Goal: Task Accomplishment & Management: Complete application form

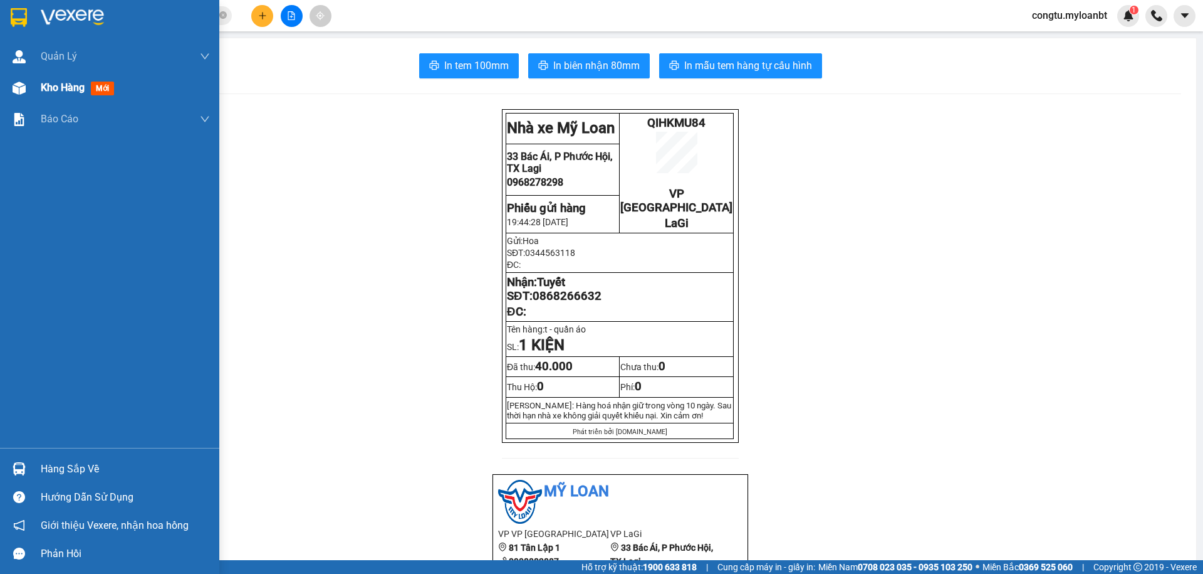
click at [39, 87] on div "Kho hàng mới" at bounding box center [109, 87] width 219 height 31
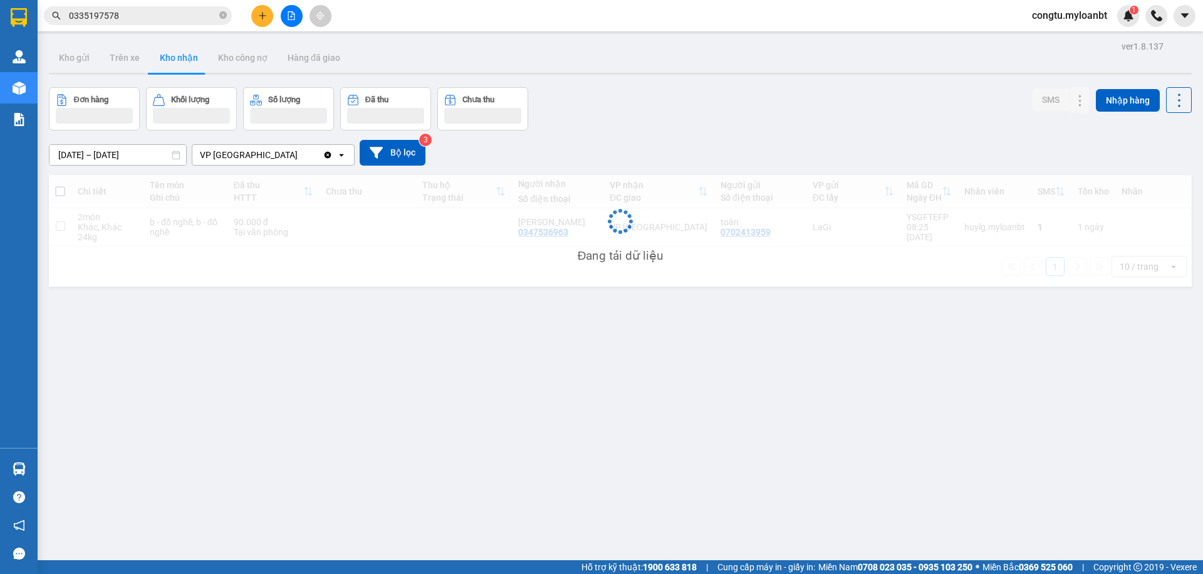
drag, startPoint x: 575, startPoint y: 63, endPoint x: 580, endPoint y: 70, distance: 7.7
click at [576, 64] on div "Kho gửi Trên xe Kho nhận Kho công nợ Hàng đã giao" at bounding box center [620, 59] width 1143 height 33
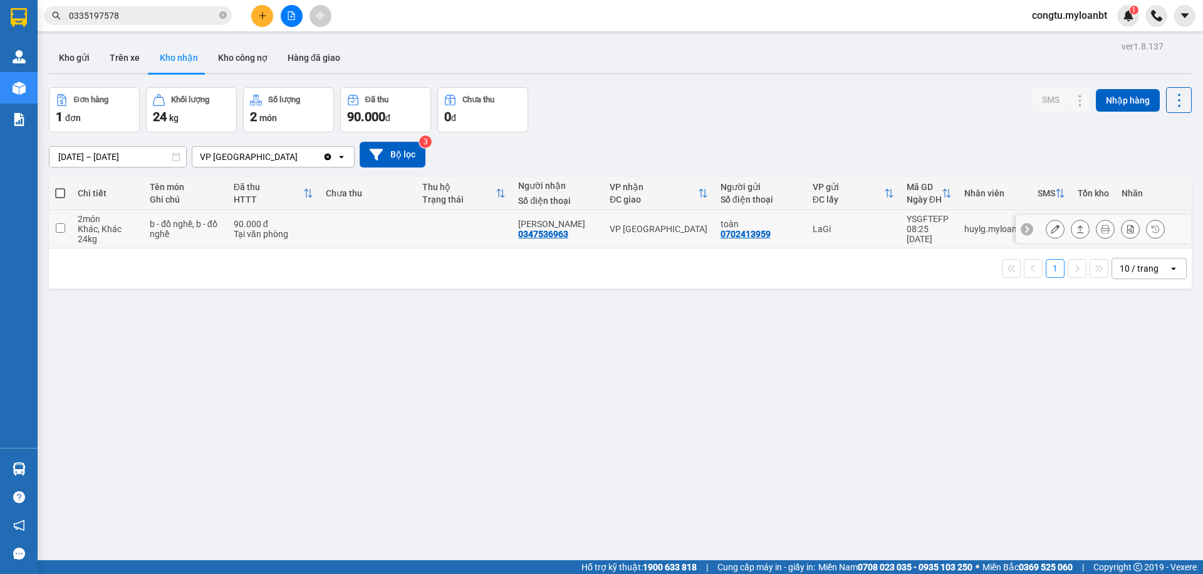
drag, startPoint x: 644, startPoint y: 228, endPoint x: 671, endPoint y: 225, distance: 27.1
click at [645, 228] on div "VP [GEOGRAPHIC_DATA]" at bounding box center [659, 229] width 98 height 10
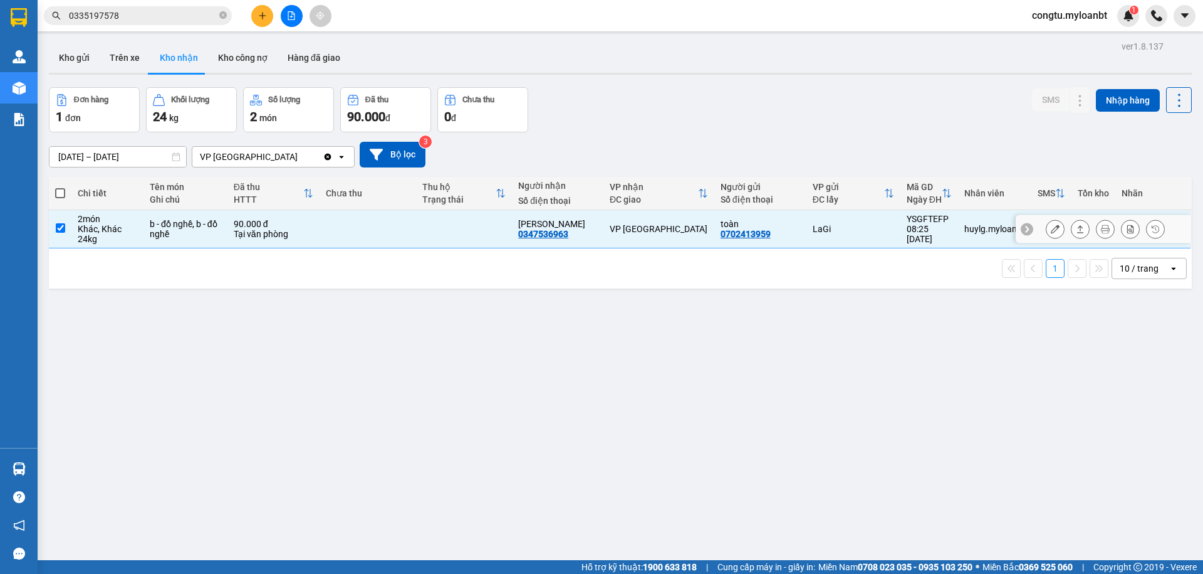
checkbox input "true"
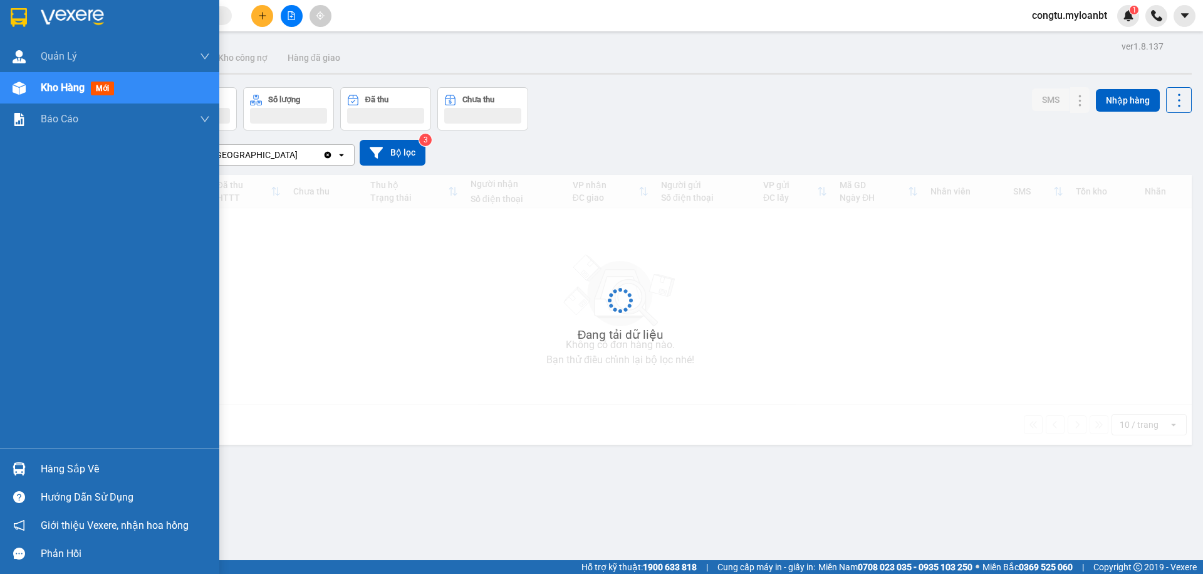
click at [18, 466] on img at bounding box center [19, 468] width 13 height 13
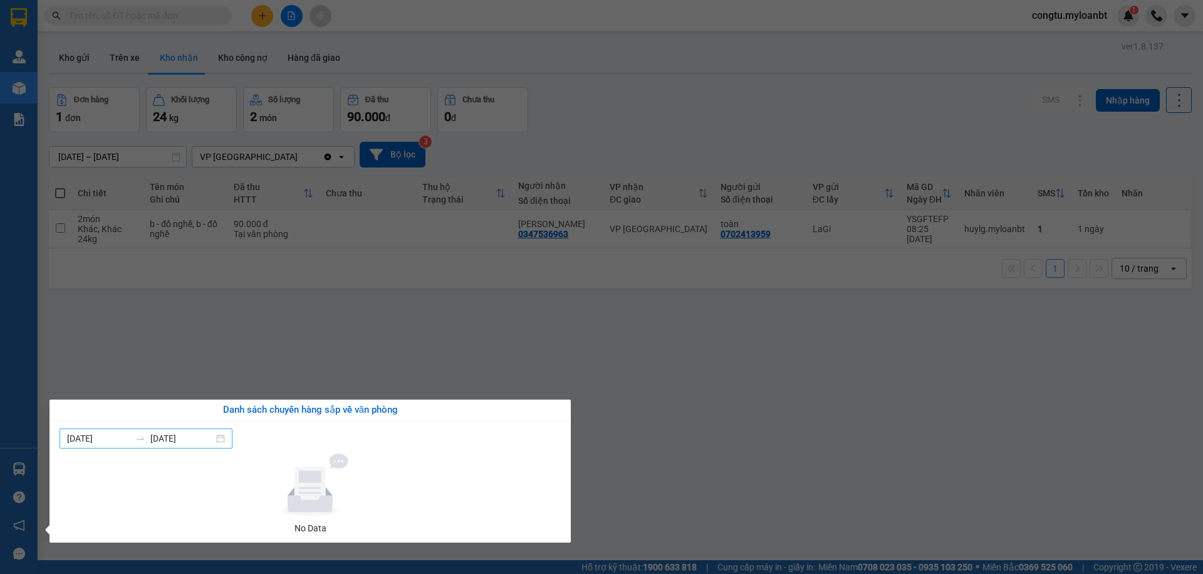
click at [181, 443] on input "[DATE]" at bounding box center [181, 438] width 63 height 14
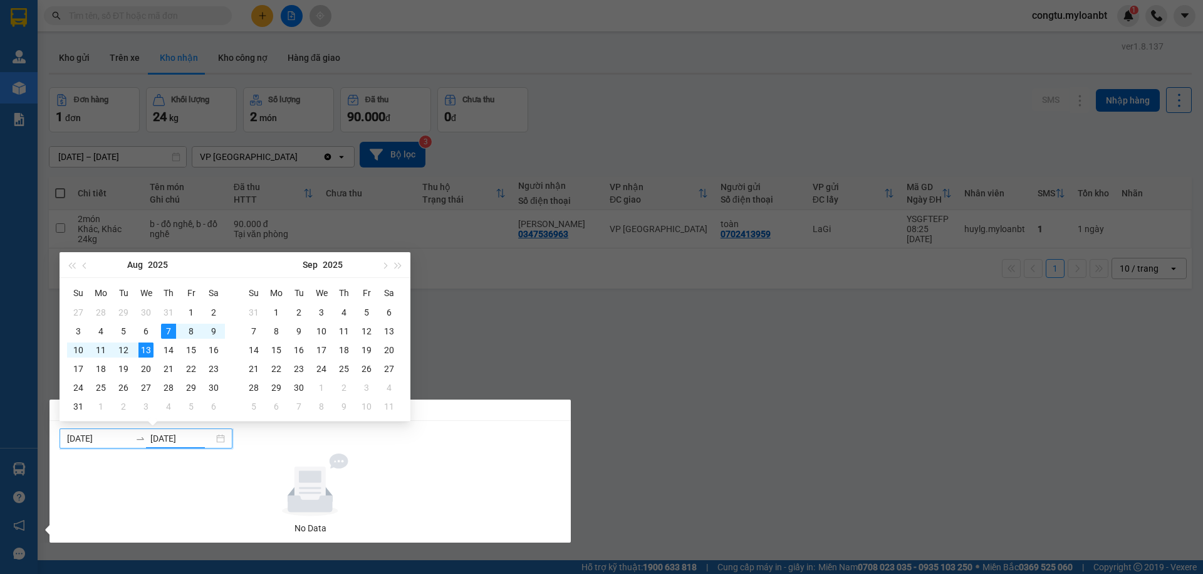
type input "[DATE]"
click at [546, 298] on section "Kết quả tìm kiếm ( 0 ) Bộ lọc No Data congtu.myloanbt 1 Quản [PERSON_NAME] lý g…" at bounding box center [601, 287] width 1203 height 574
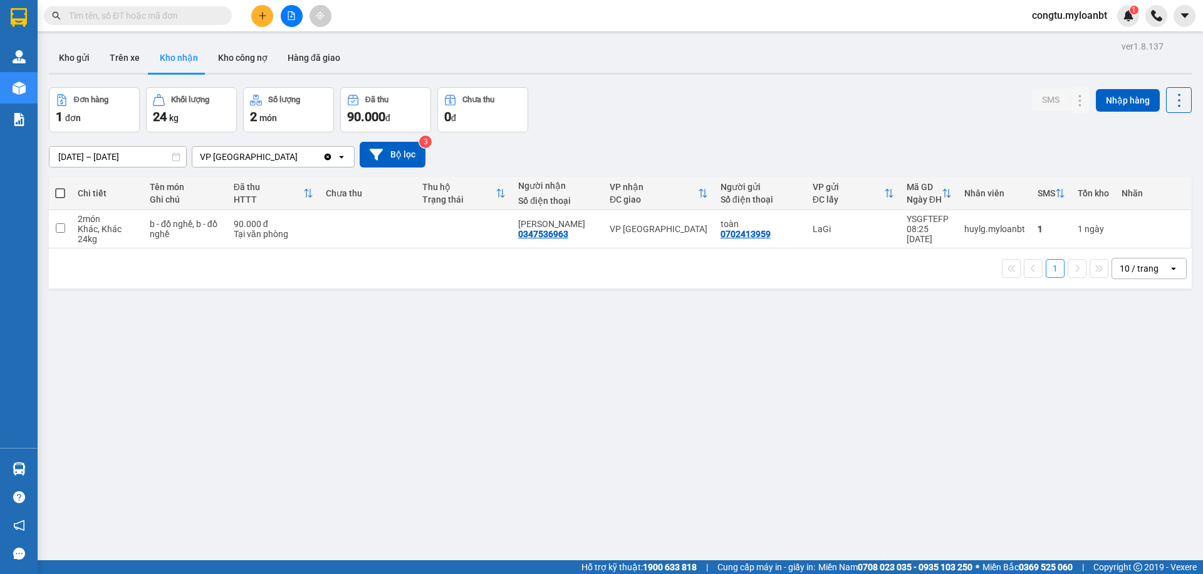
click at [632, 246] on td "VP [GEOGRAPHIC_DATA]" at bounding box center [659, 229] width 111 height 38
checkbox input "true"
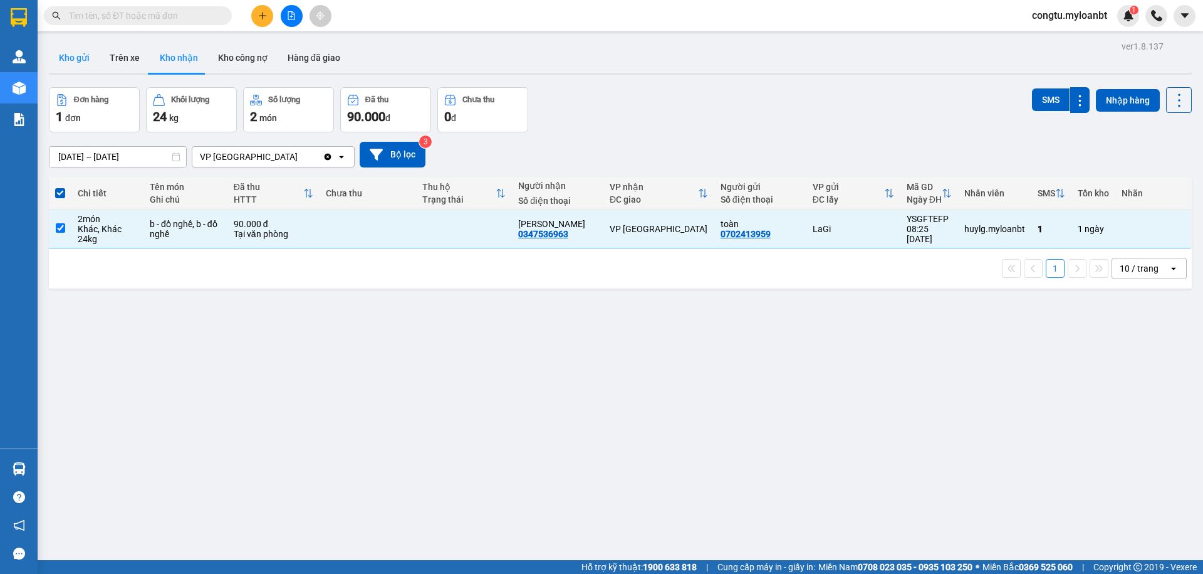
drag, startPoint x: 56, startPoint y: 71, endPoint x: 70, endPoint y: 60, distance: 17.3
click at [57, 71] on div "Kho gửi Trên xe Kho nhận Kho công nợ Hàng đã giao" at bounding box center [620, 59] width 1143 height 32
click at [70, 60] on button "Kho gửi" at bounding box center [74, 58] width 51 height 30
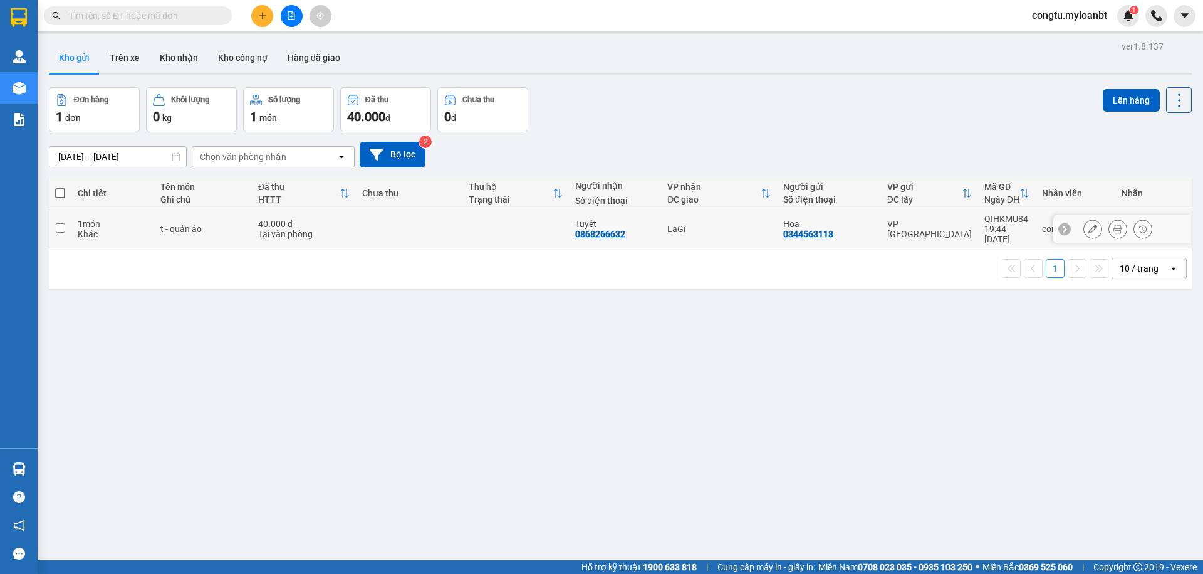
click at [431, 244] on td at bounding box center [409, 229] width 107 height 38
checkbox input "true"
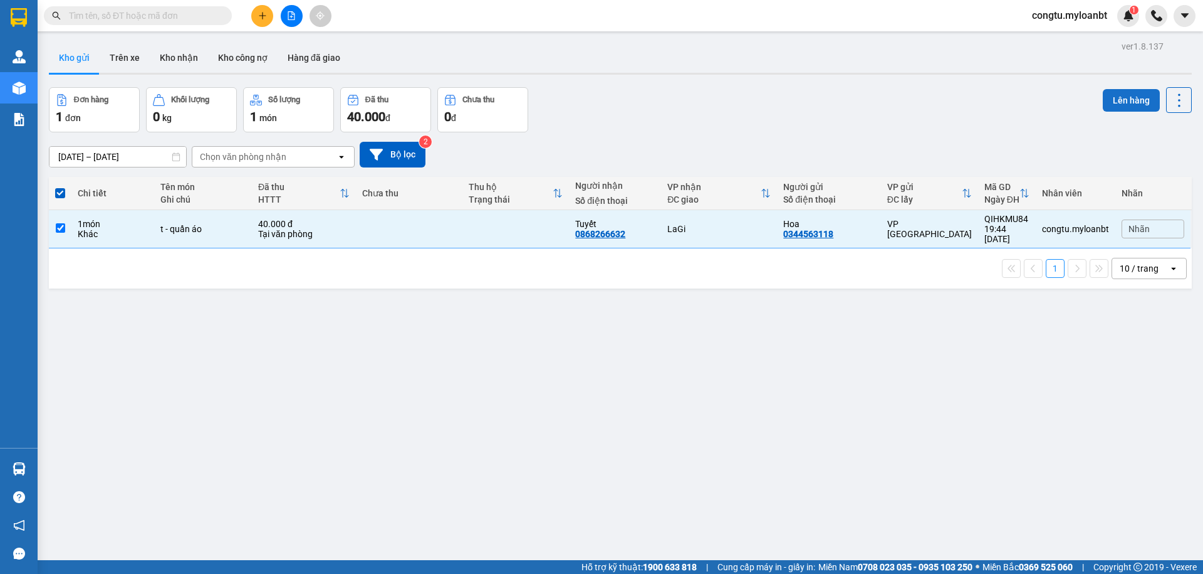
click at [1113, 100] on button "Lên hàng" at bounding box center [1131, 100] width 57 height 23
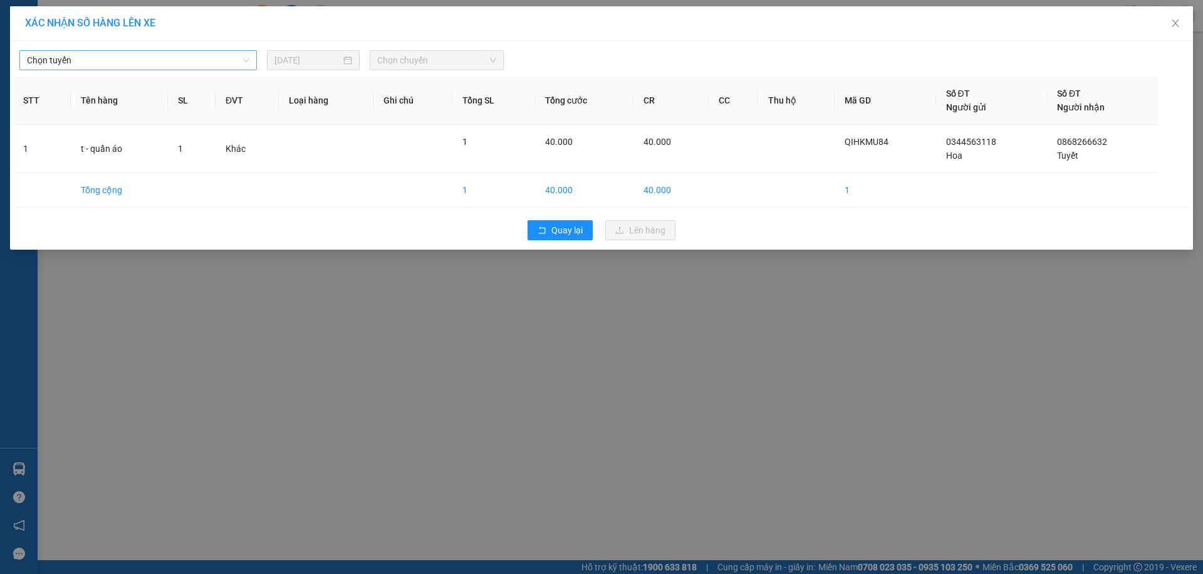
click at [170, 70] on div "Chọn tuyến [DATE] Chọn chuyến STT Tên hàng SL ĐVT Loại hàng Ghi chú Tổng SL Tổn…" at bounding box center [601, 145] width 1183 height 209
click at [172, 61] on span "Chọn tuyến" at bounding box center [138, 60] width 223 height 19
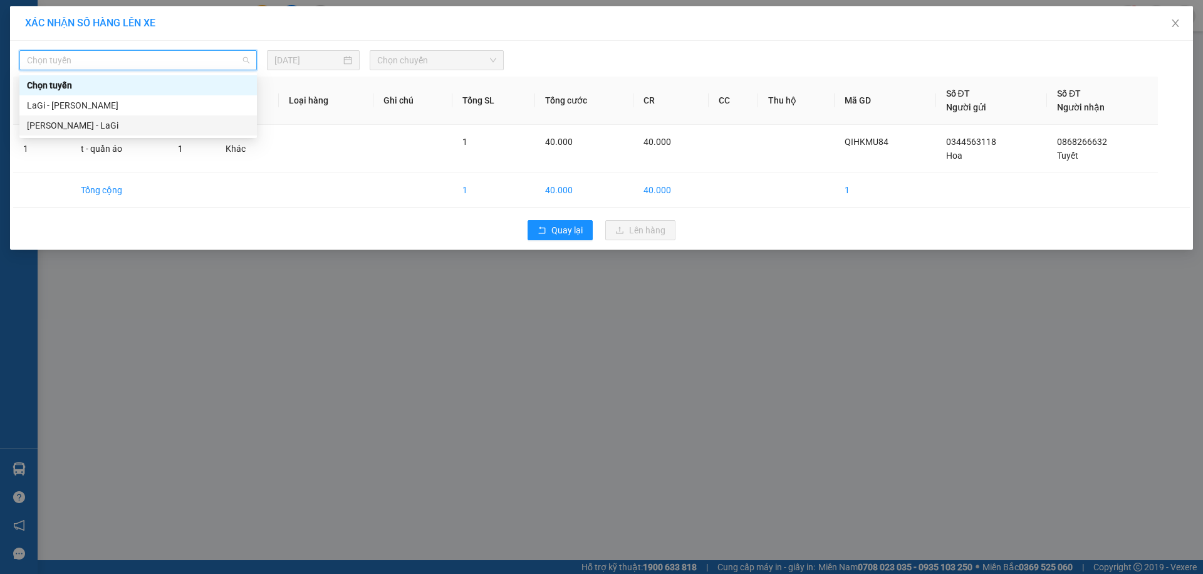
click at [145, 131] on div "[PERSON_NAME] - LaGi" at bounding box center [138, 125] width 223 height 14
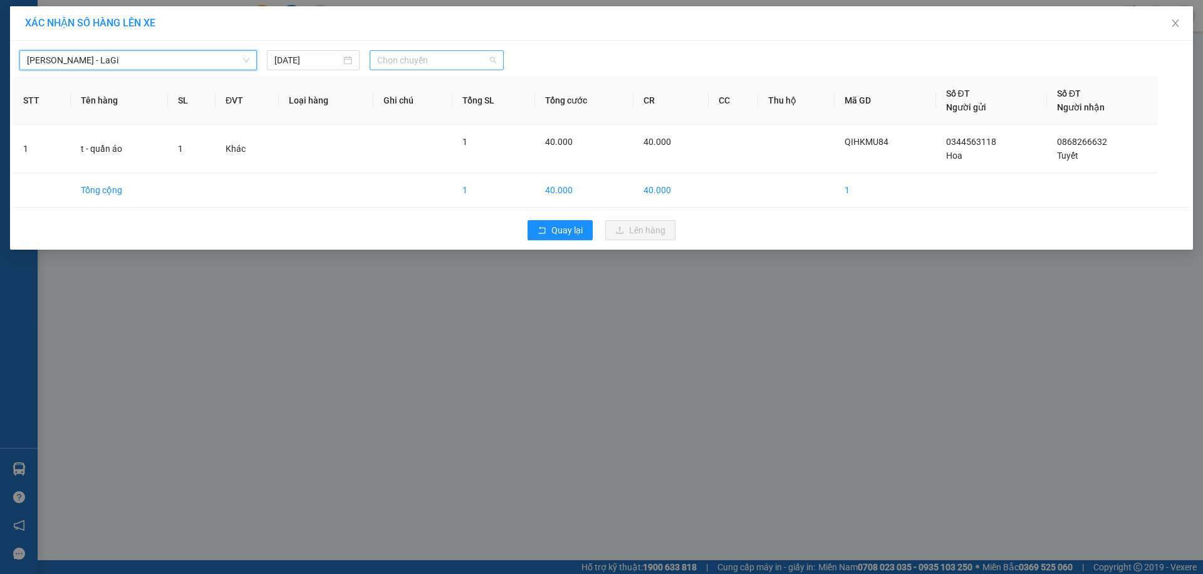
click at [446, 58] on span "Chọn chuyến" at bounding box center [436, 60] width 119 height 19
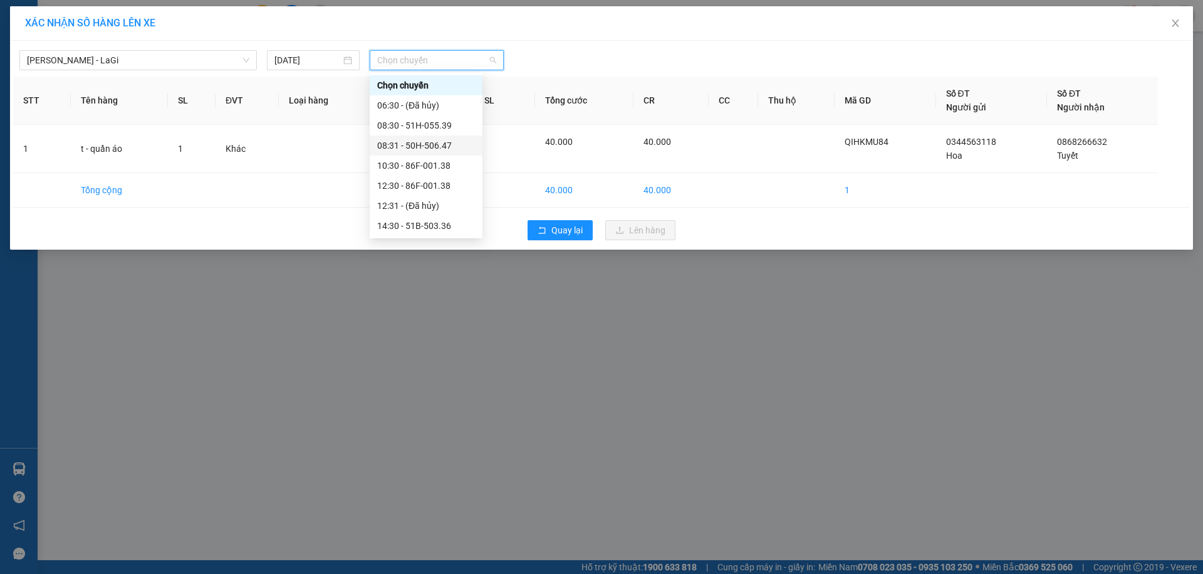
click at [419, 149] on div "08:31 - 50H-506.47" at bounding box center [426, 146] width 98 height 14
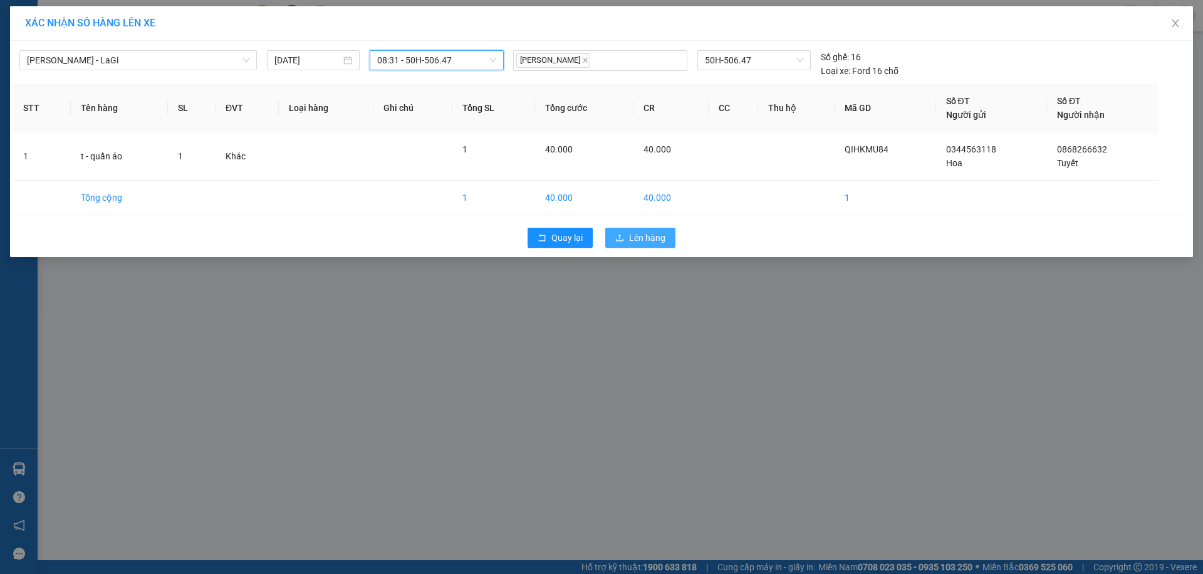
click at [645, 244] on button "Lên hàng" at bounding box center [640, 238] width 70 height 20
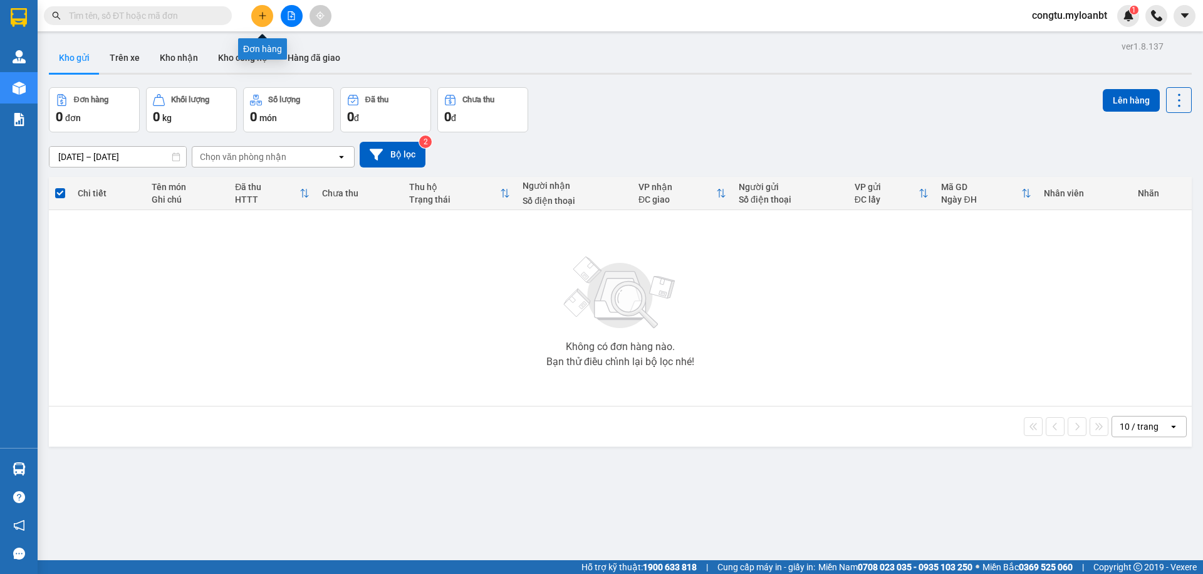
click at [258, 23] on button at bounding box center [262, 16] width 22 height 22
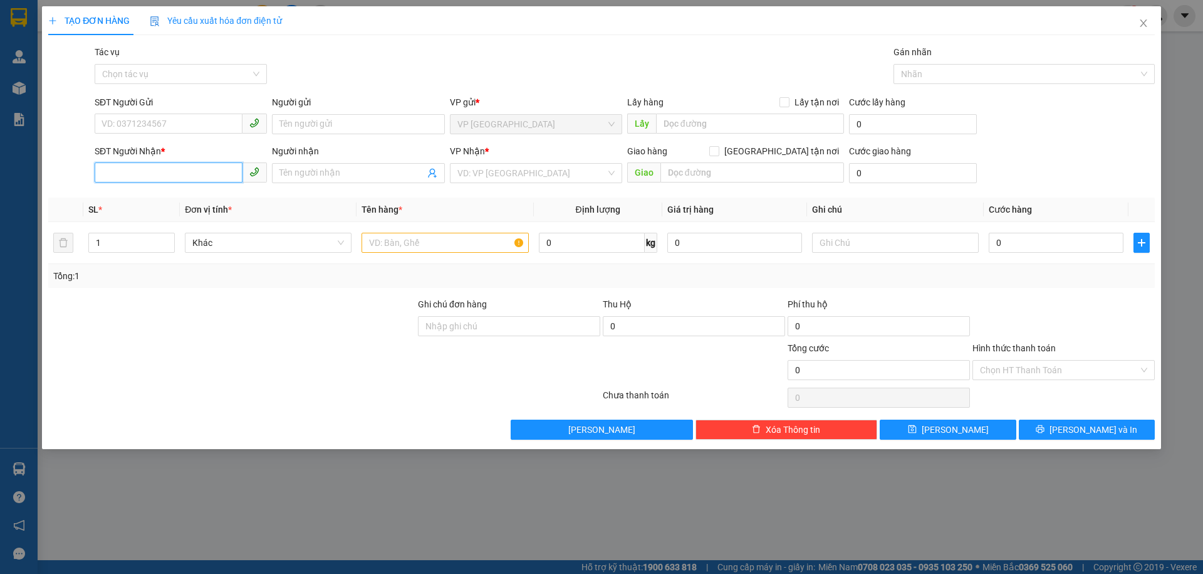
click at [184, 168] on input "SĐT Người Nhận *" at bounding box center [169, 172] width 148 height 20
click at [169, 197] on div "0985284264 - [PERSON_NAME]" at bounding box center [180, 198] width 157 height 14
type input "0985284264"
type input "Dương"
type input "183 thống nhất"
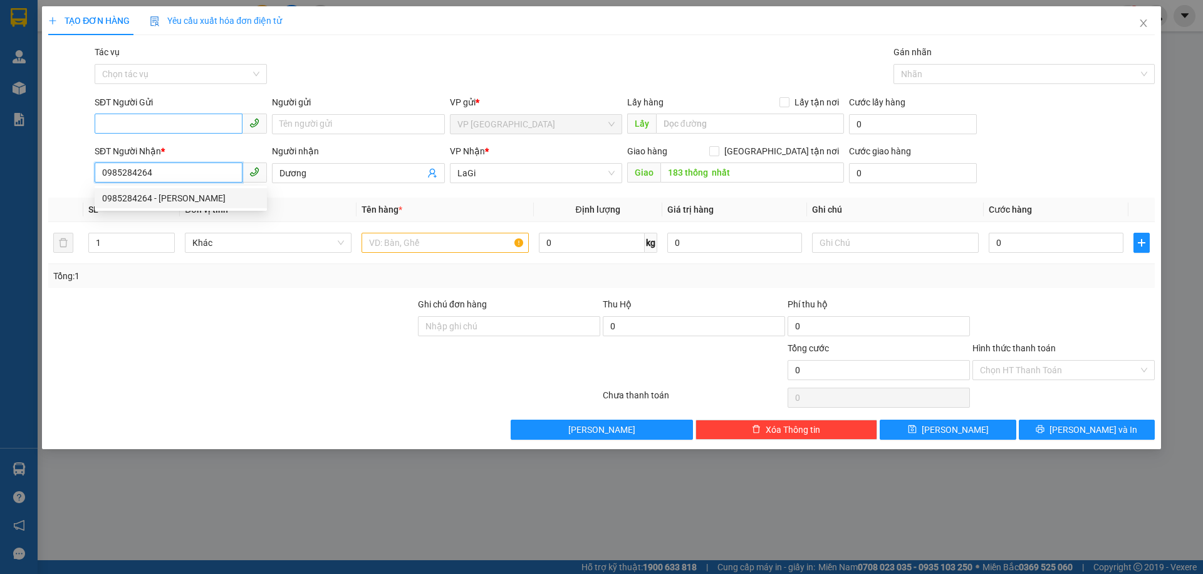
type input "0985284264"
click at [159, 120] on input "SĐT Người Gửi" at bounding box center [169, 123] width 148 height 20
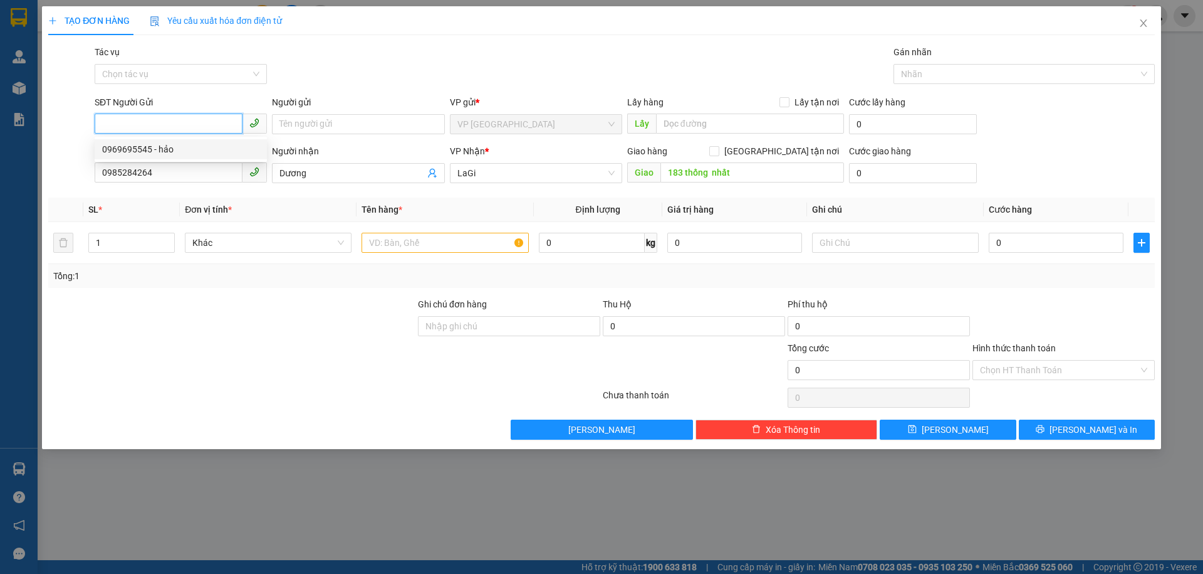
click at [191, 150] on div "0969695545 - hảo" at bounding box center [180, 149] width 157 height 14
type input "0969695545"
type input "hảo"
click at [491, 245] on input "text" at bounding box center [445, 243] width 167 height 20
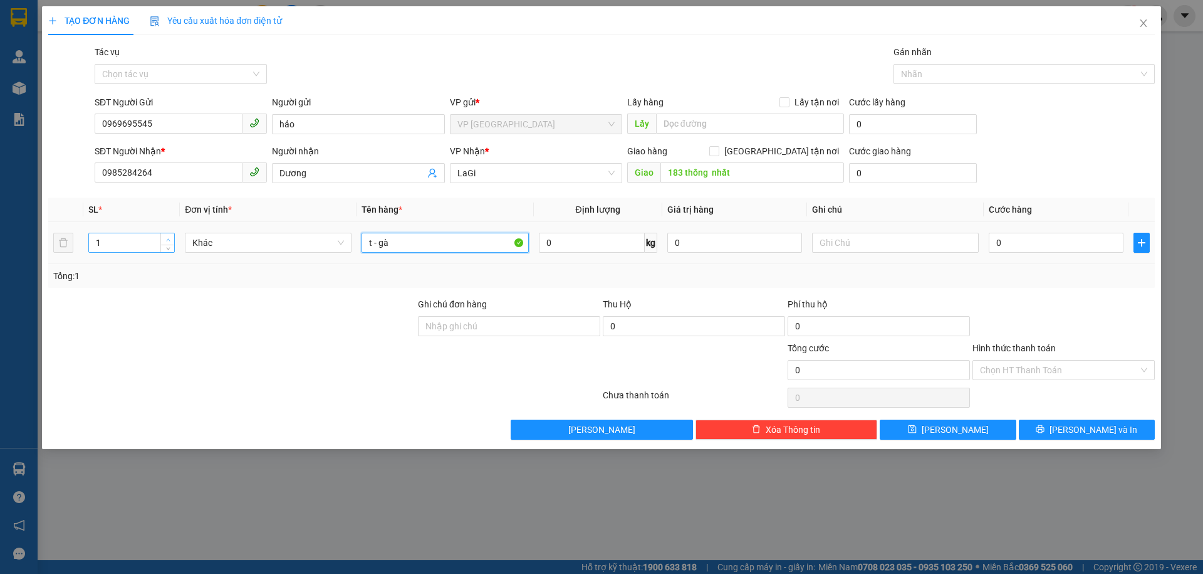
type input "t - gà"
type input "2"
click at [170, 238] on icon "up" at bounding box center [168, 240] width 4 height 4
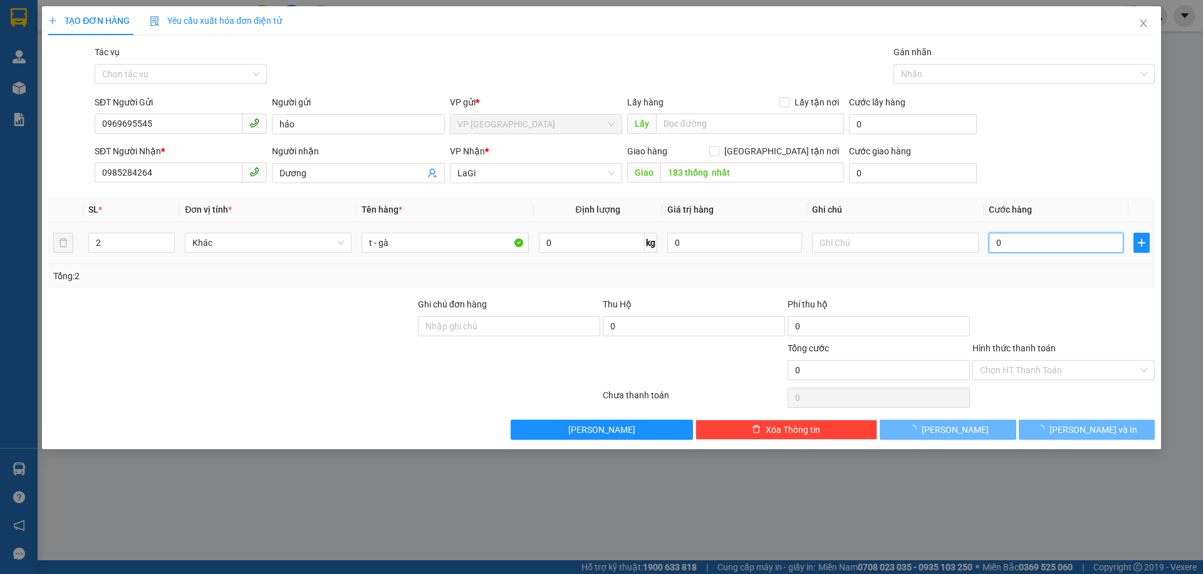
click at [1024, 244] on input "0" at bounding box center [1056, 243] width 135 height 20
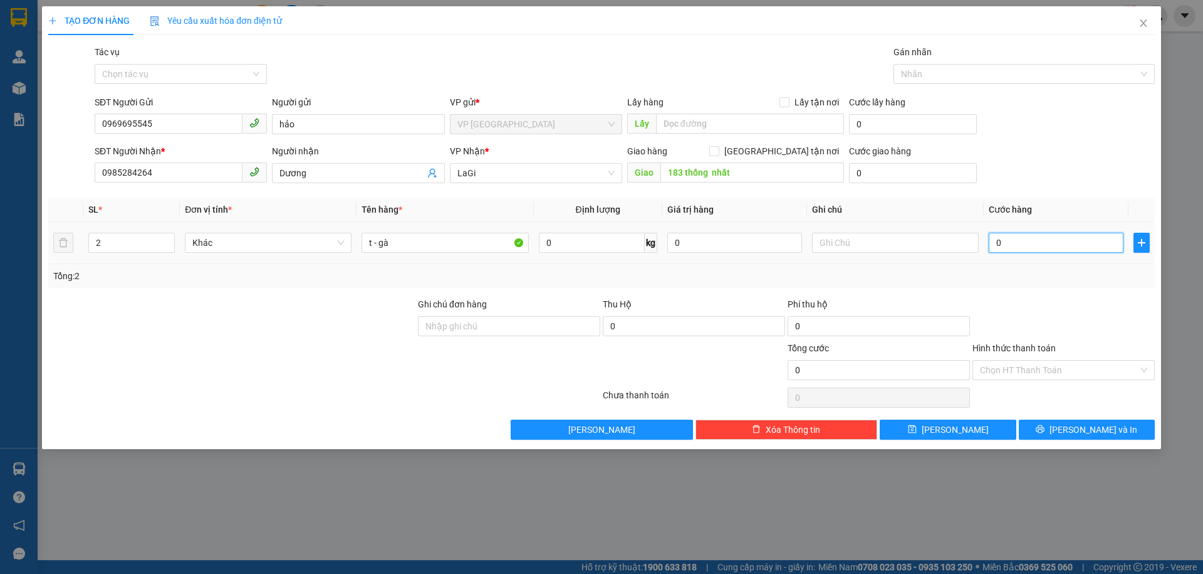
type input "1"
type input "16"
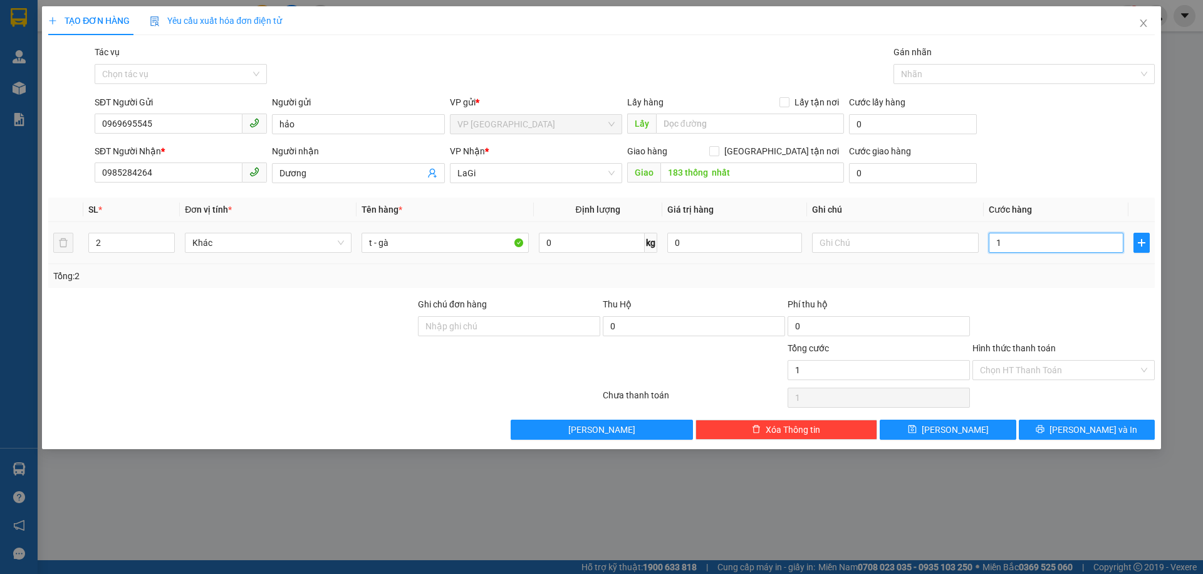
type input "16"
type input "160"
type input "160.000"
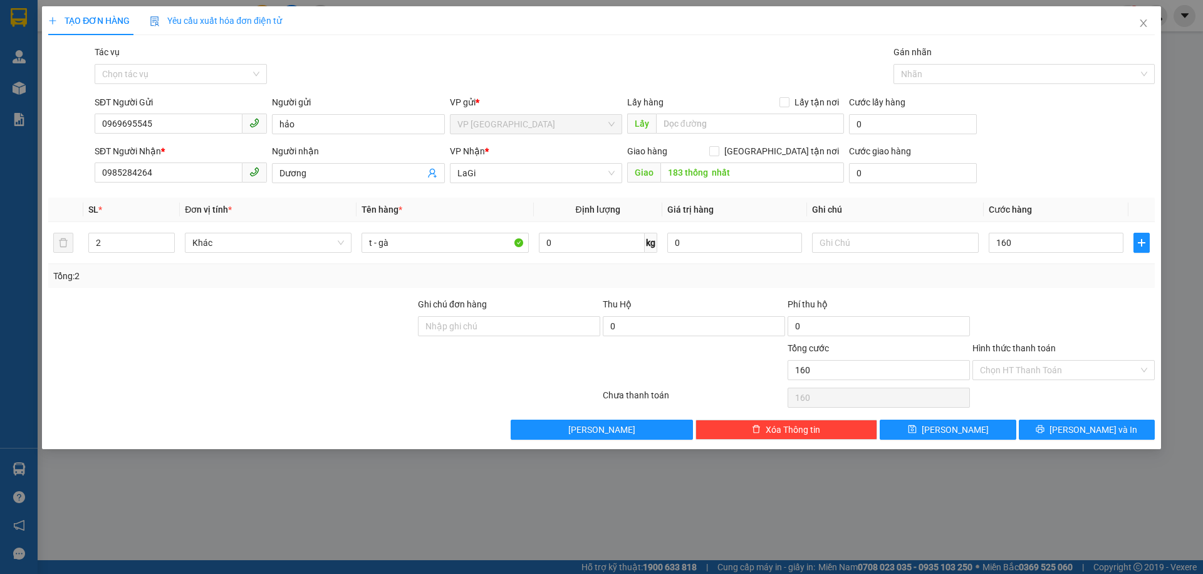
type input "160.000"
click at [1106, 418] on div "Transit Pickup Surcharge Ids Transit Deliver Surcharge Ids Transit Deliver Surc…" at bounding box center [601, 242] width 1107 height 394
click at [1103, 424] on span "[PERSON_NAME] và In" at bounding box center [1094, 429] width 88 height 14
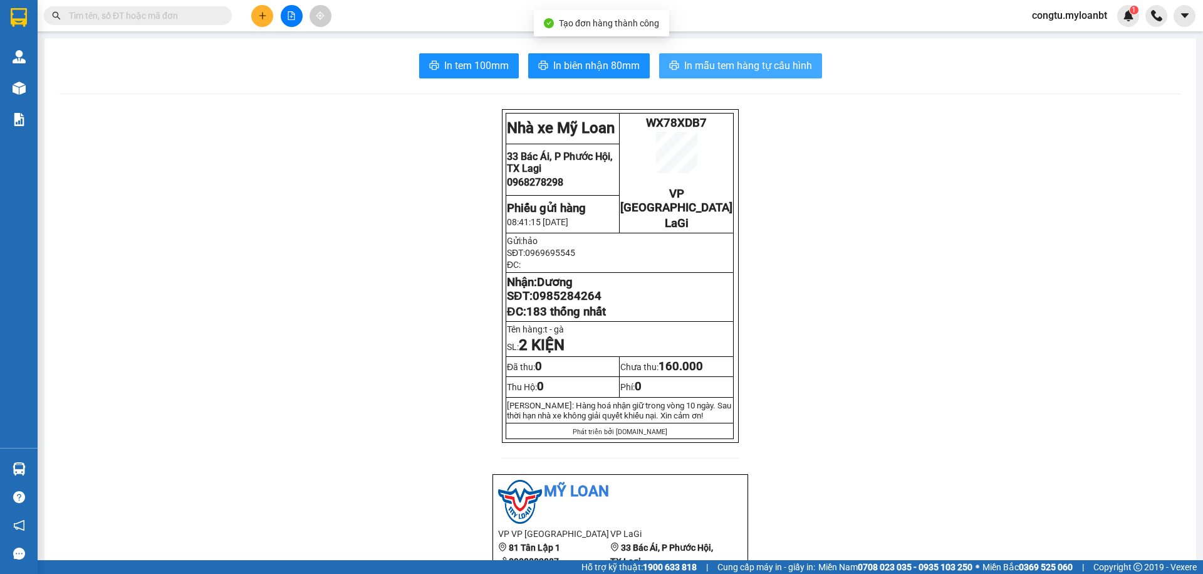
click at [766, 73] on button "In mẫu tem hàng tự cấu hình" at bounding box center [740, 65] width 163 height 25
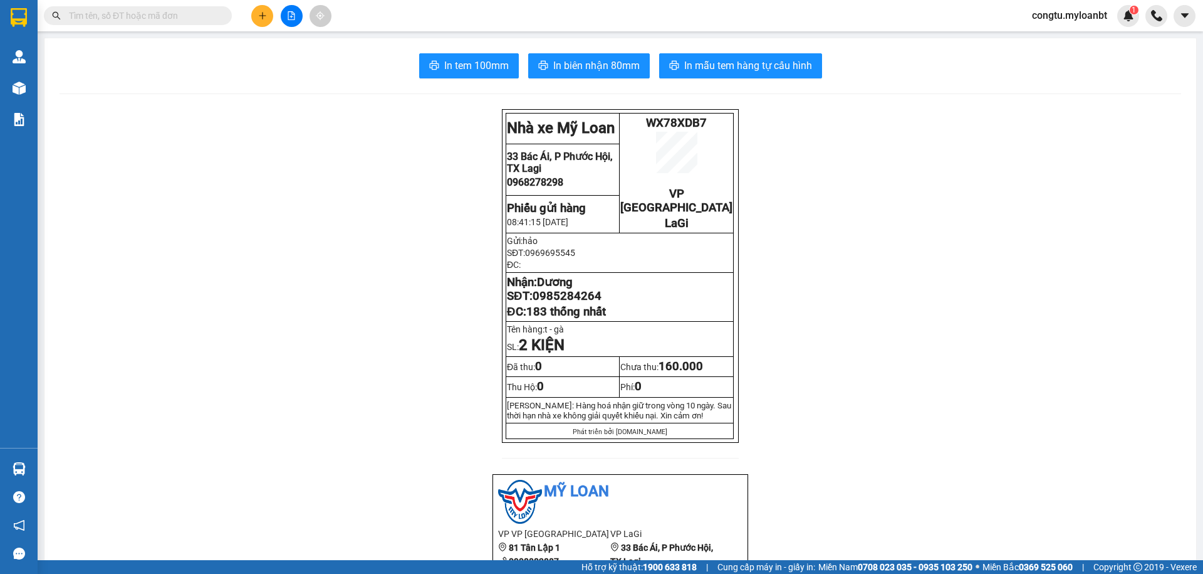
click at [747, 58] on span "In mẫu tem hàng tự cấu hình" at bounding box center [748, 66] width 128 height 16
click at [209, 15] on input "text" at bounding box center [143, 16] width 148 height 14
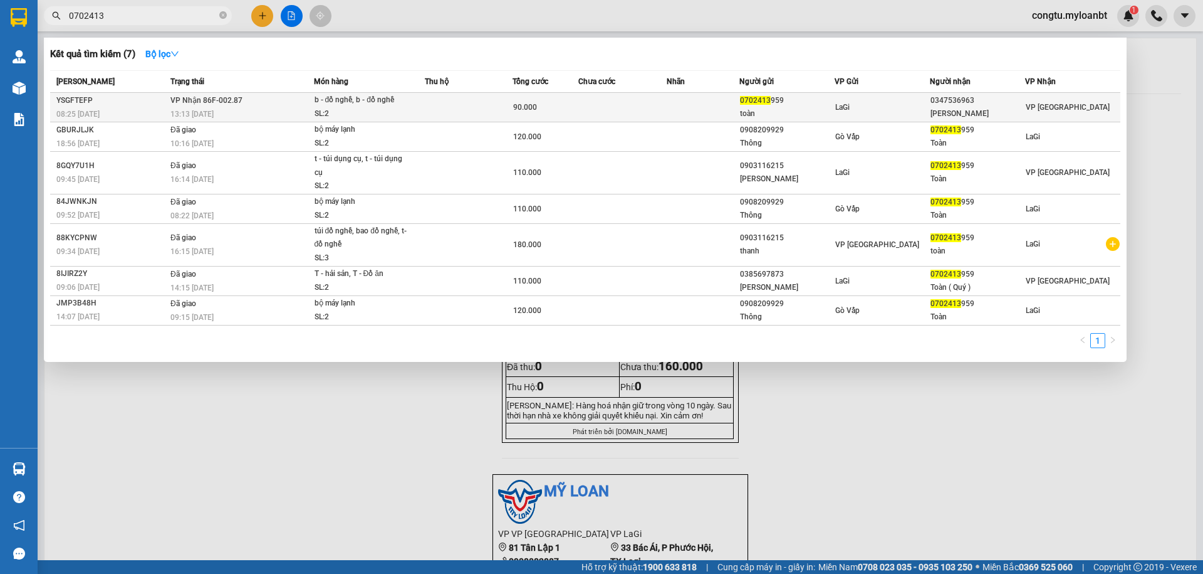
type input "0702413"
click at [389, 103] on div "b - đồ nghề, b - đồ nghề" at bounding box center [362, 100] width 94 height 14
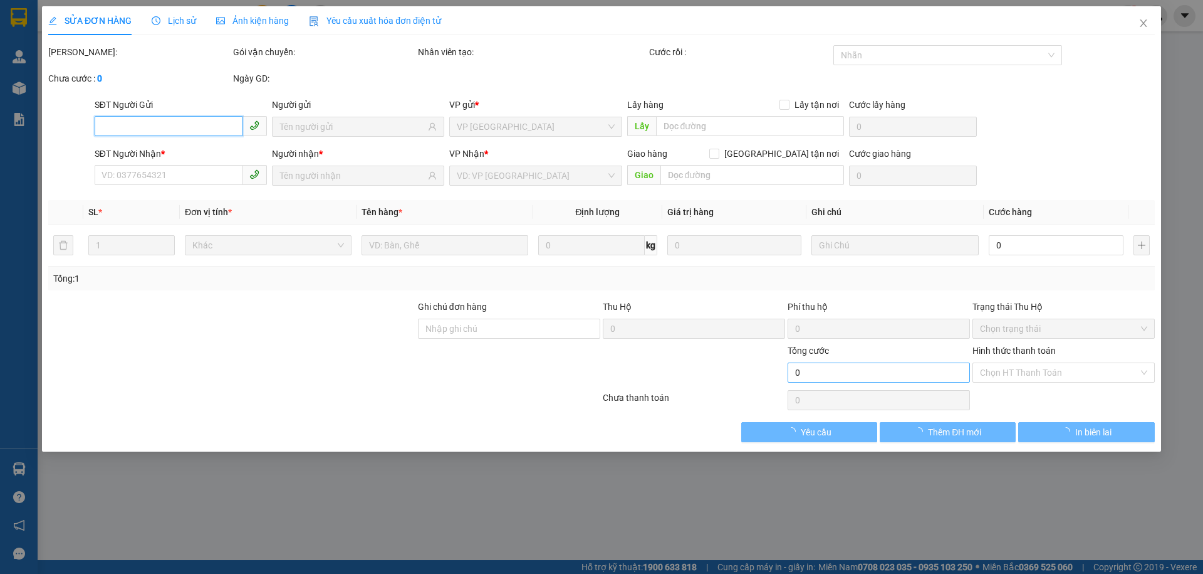
type input "0702413959"
type input "toàn"
type input "0347536963"
type input "[PERSON_NAME]"
type input "90.000"
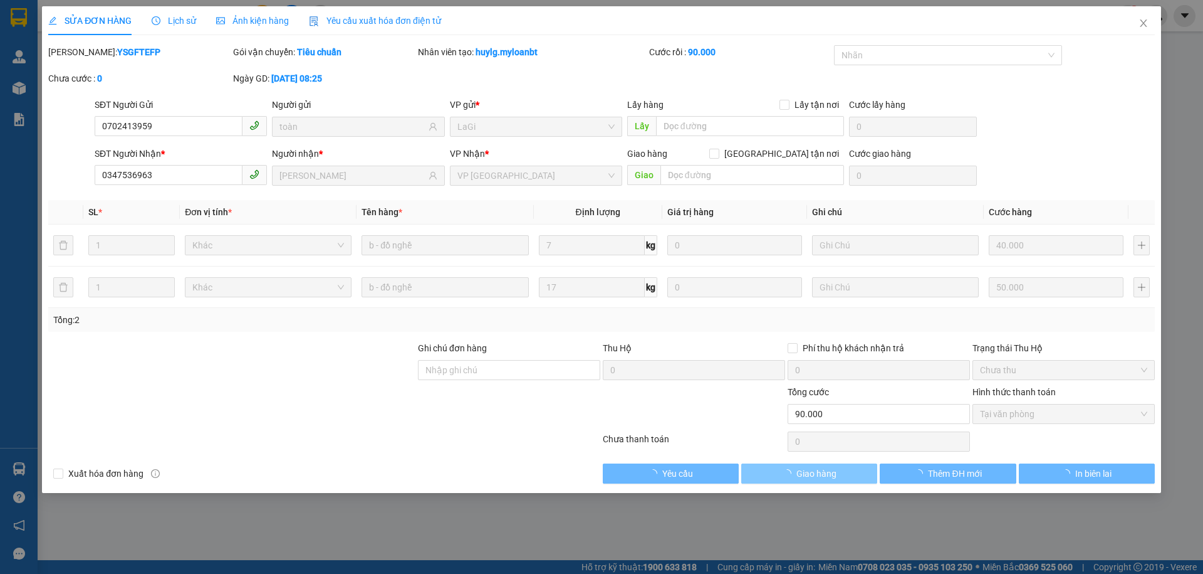
click at [841, 473] on button "Giao hàng" at bounding box center [809, 473] width 136 height 20
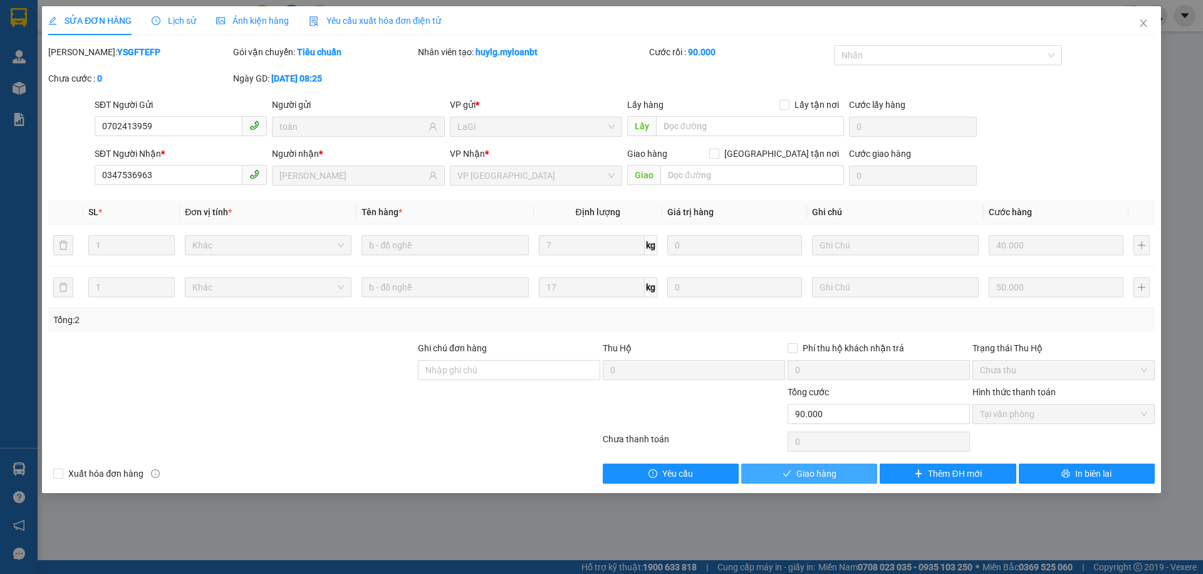
click at [853, 471] on button "Giao hàng" at bounding box center [809, 473] width 136 height 20
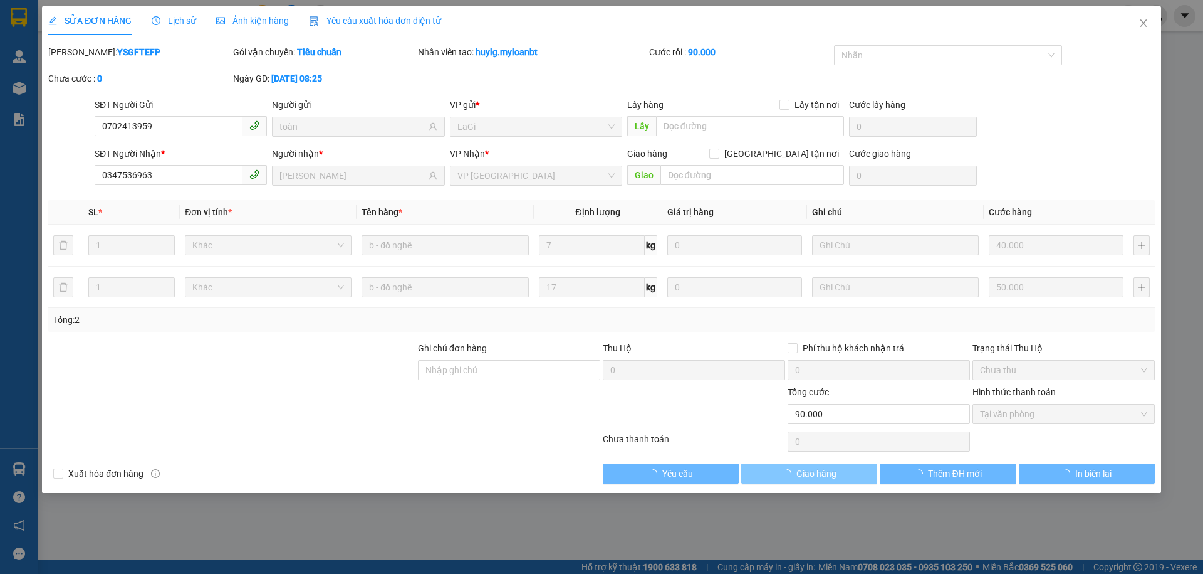
click at [854, 471] on button "Giao hàng" at bounding box center [809, 473] width 136 height 20
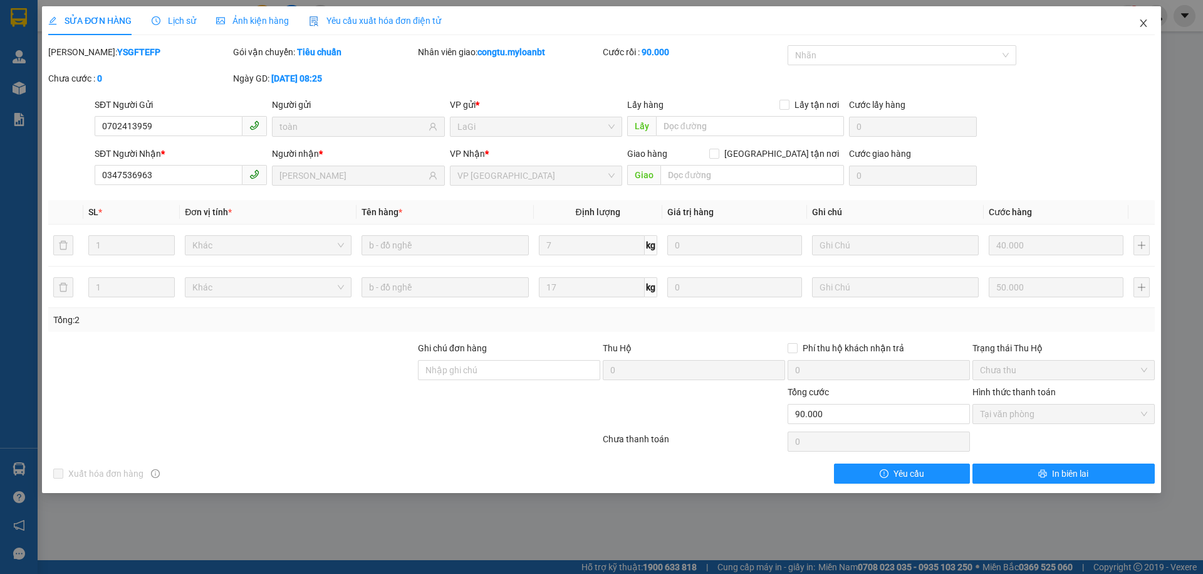
click at [1154, 23] on span "Close" at bounding box center [1143, 23] width 35 height 35
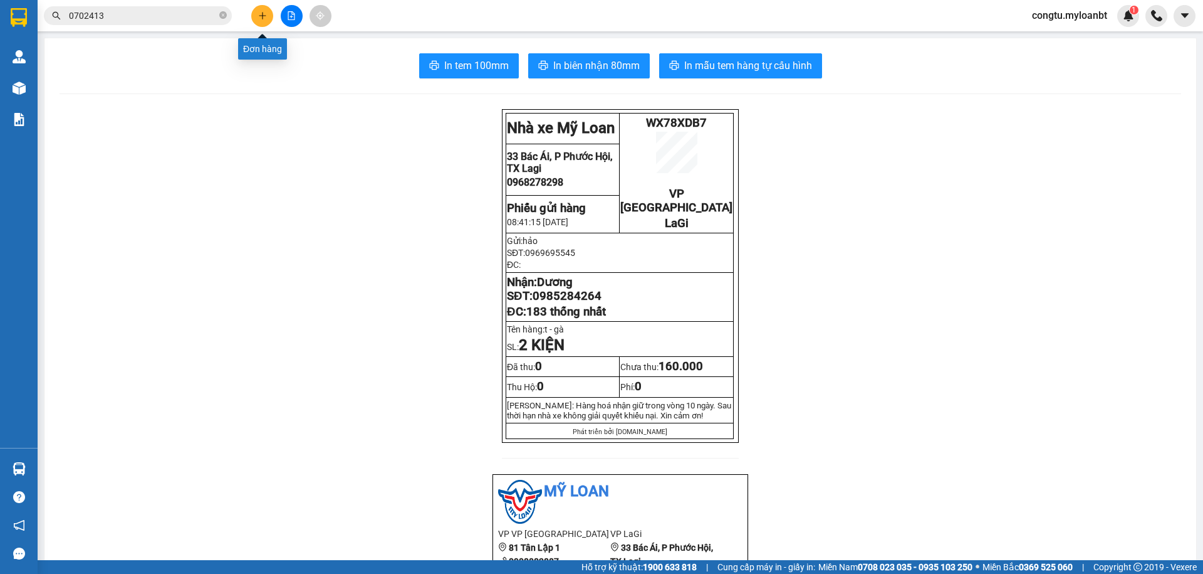
click at [267, 18] on button at bounding box center [262, 16] width 22 height 22
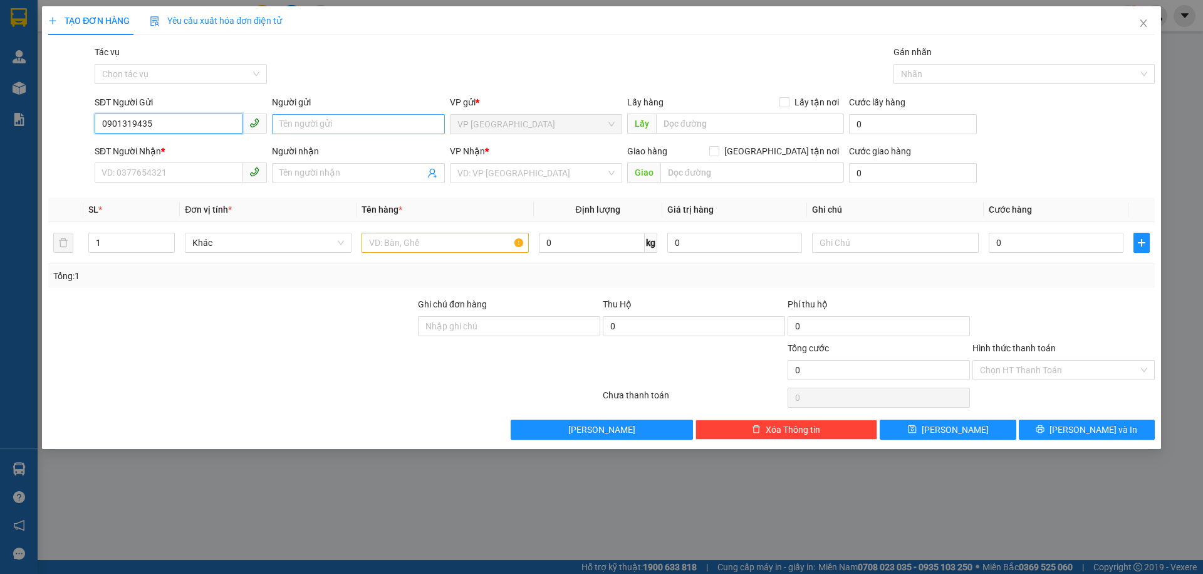
type input "0901319435"
click at [371, 130] on input "Người gửi" at bounding box center [358, 124] width 172 height 20
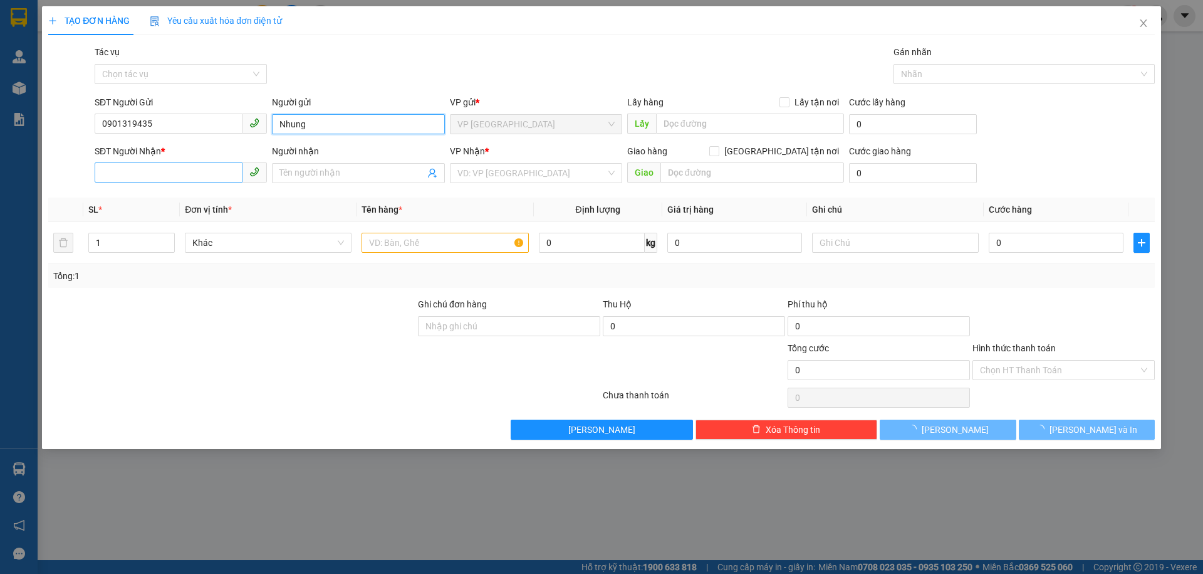
type input "Nhung"
click at [167, 186] on div "SĐT Người Nhận * VD: 0377654321" at bounding box center [181, 166] width 172 height 44
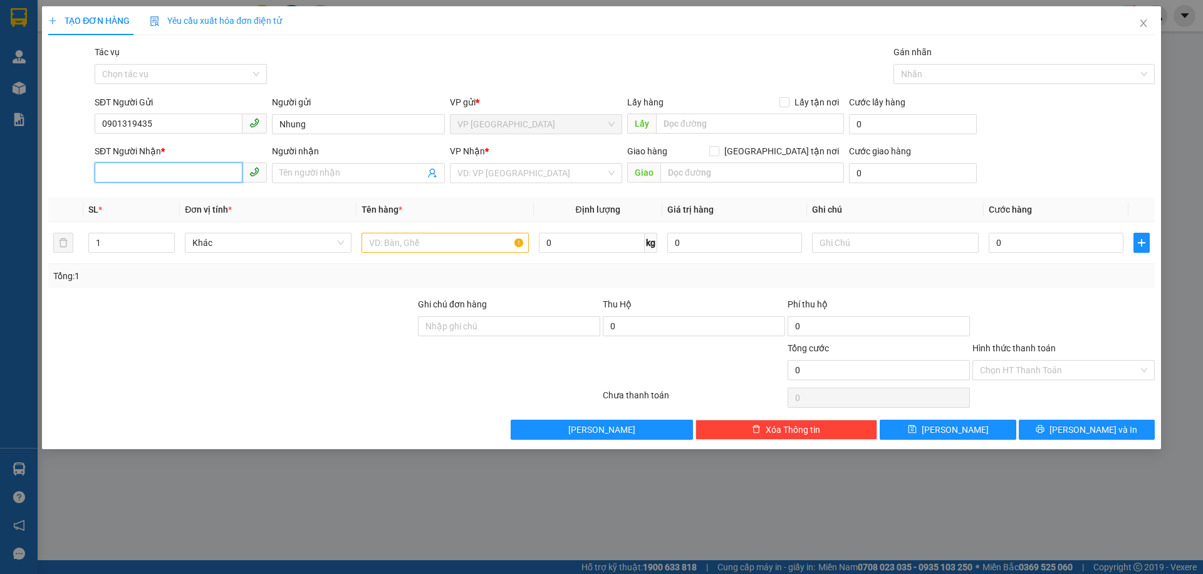
click at [173, 178] on input "SĐT Người Nhận *" at bounding box center [169, 172] width 148 height 20
type input "0974073143"
click at [342, 169] on input "Người nhận" at bounding box center [352, 173] width 145 height 14
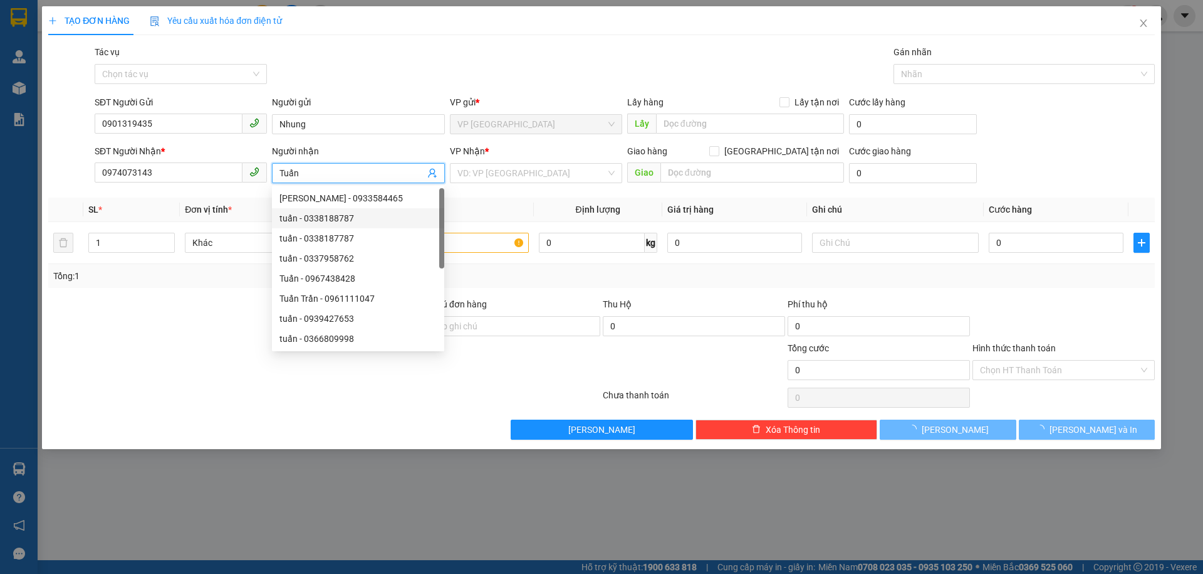
type input "Tuấn"
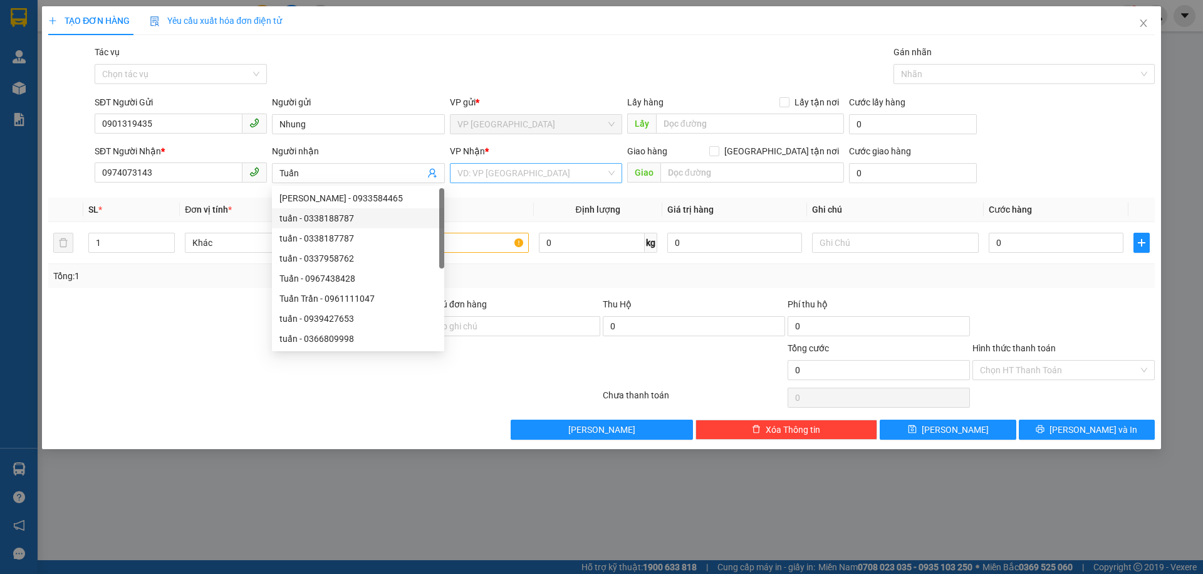
drag, startPoint x: 486, startPoint y: 191, endPoint x: 491, endPoint y: 179, distance: 12.9
click at [489, 185] on div "Transit Pickup Surcharge Ids Transit Deliver Surcharge Ids Transit Deliver Surc…" at bounding box center [601, 242] width 1107 height 394
drag, startPoint x: 491, startPoint y: 179, endPoint x: 483, endPoint y: 193, distance: 16.6
click at [491, 177] on input "search" at bounding box center [532, 173] width 149 height 19
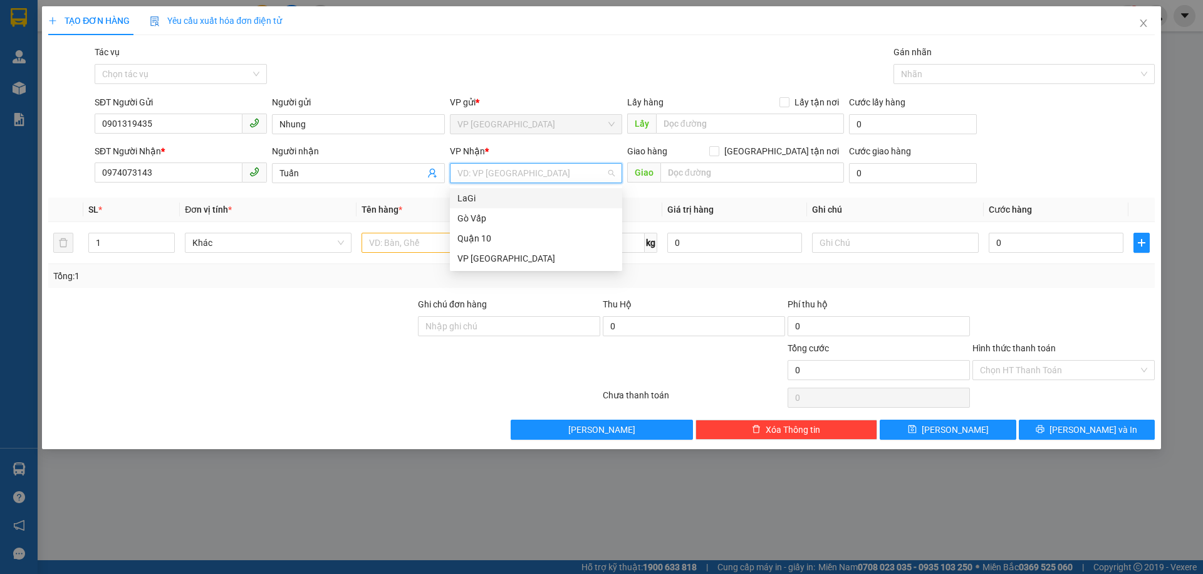
drag, startPoint x: 478, startPoint y: 204, endPoint x: 453, endPoint y: 211, distance: 26.0
click at [478, 204] on div "LaGi" at bounding box center [536, 198] width 157 height 14
click at [419, 246] on input "text" at bounding box center [445, 243] width 167 height 20
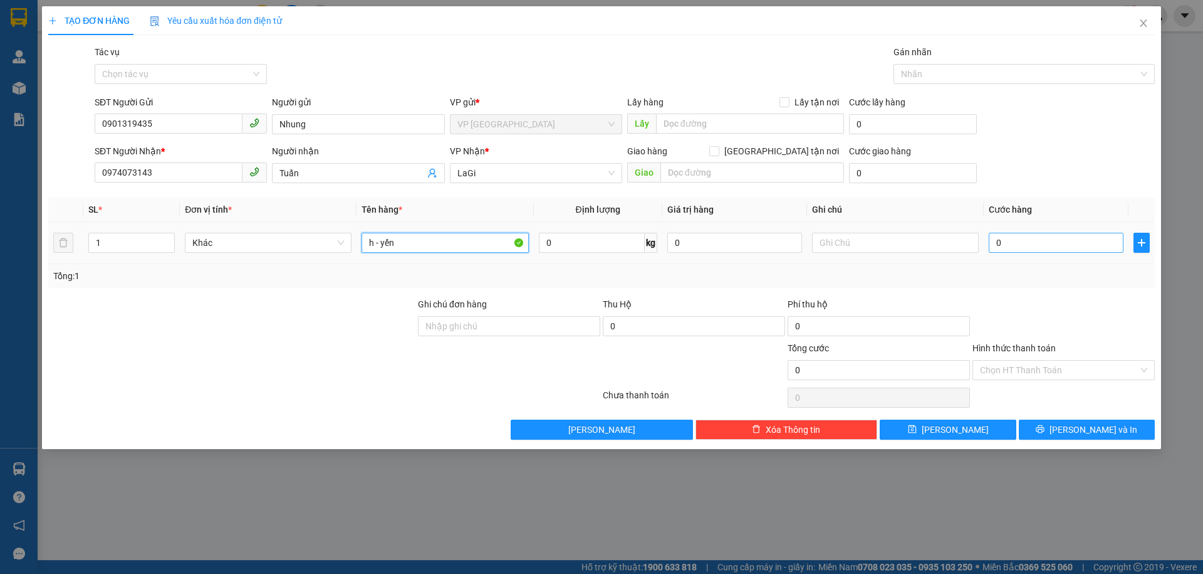
type input "h - yến"
click at [1014, 248] on input "0" at bounding box center [1056, 243] width 135 height 20
type input "4"
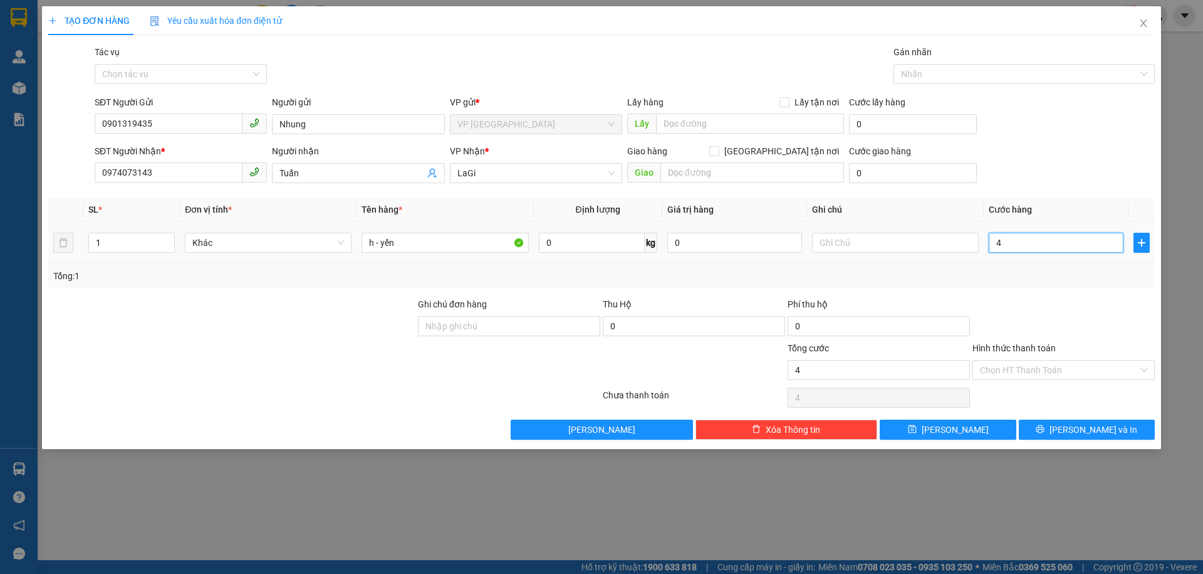
type input "40"
click at [1025, 370] on input "Hình thức thanh toán" at bounding box center [1059, 369] width 159 height 19
type input "40.000"
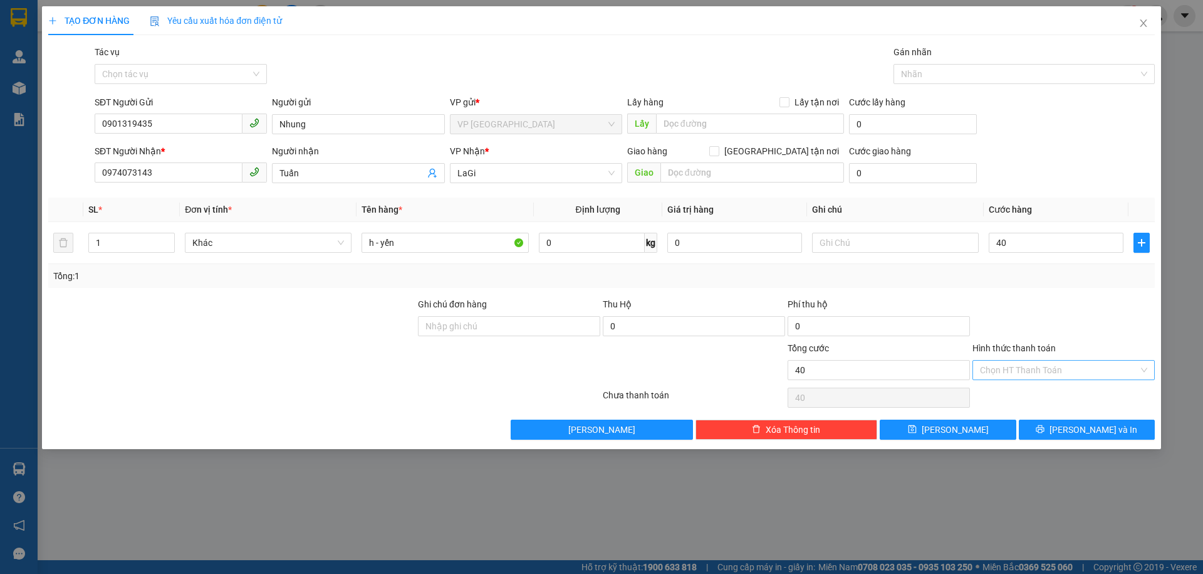
type input "40.000"
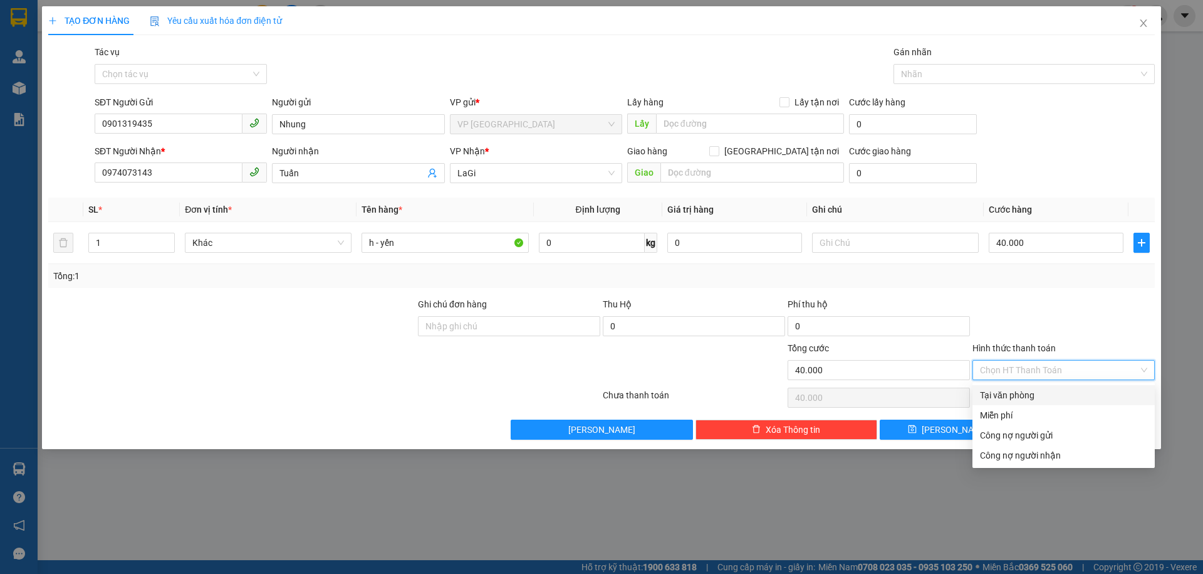
click at [1037, 392] on div "Tại văn phòng" at bounding box center [1063, 395] width 167 height 14
type input "0"
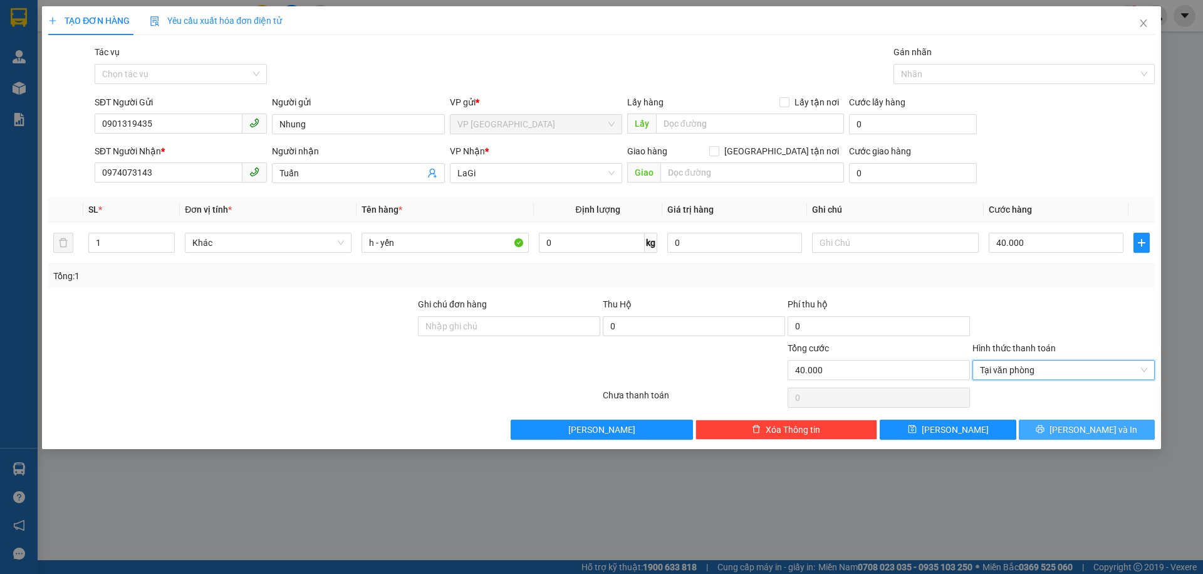
drag, startPoint x: 1077, startPoint y: 420, endPoint x: 1093, endPoint y: 427, distance: 17.9
click at [1081, 422] on div "Transit Pickup Surcharge Ids Transit Deliver Surcharge Ids Transit Deliver Surc…" at bounding box center [601, 242] width 1107 height 394
click at [1093, 427] on span "[PERSON_NAME] và In" at bounding box center [1094, 429] width 88 height 14
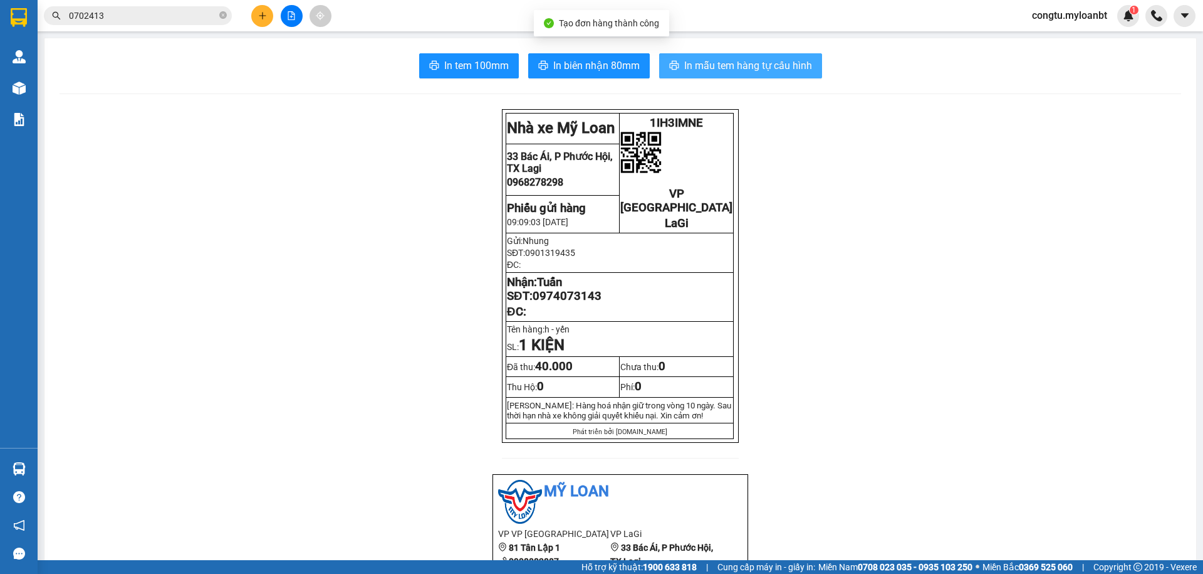
click at [782, 64] on span "In mẫu tem hàng tự cấu hình" at bounding box center [748, 66] width 128 height 16
